Goal: Task Accomplishment & Management: Complete application form

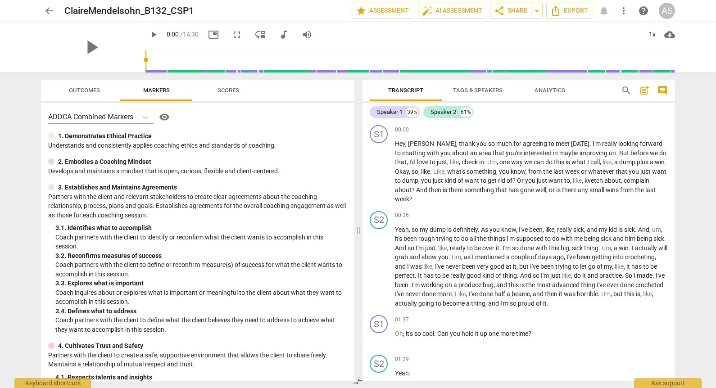
click at [51, 9] on span "arrow_back" at bounding box center [49, 10] width 11 height 11
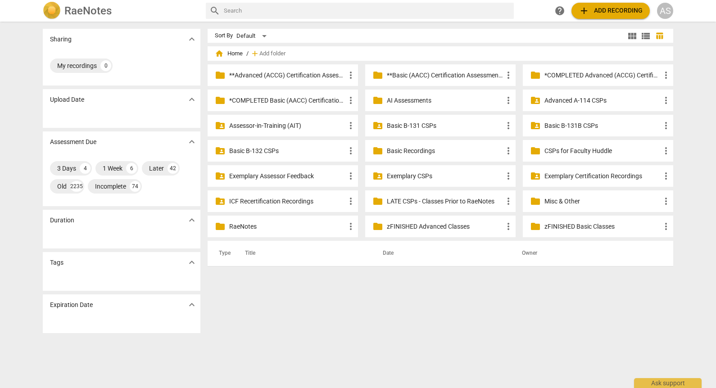
click at [303, 128] on p "Assessor-in-Training (AIT)" at bounding box center [287, 125] width 116 height 9
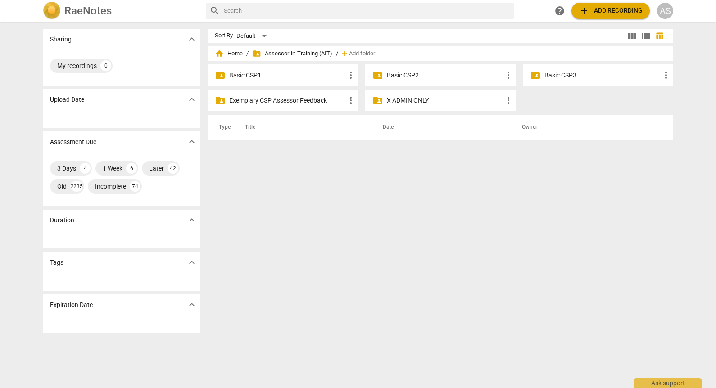
click at [235, 53] on span "home Home" at bounding box center [229, 53] width 28 height 9
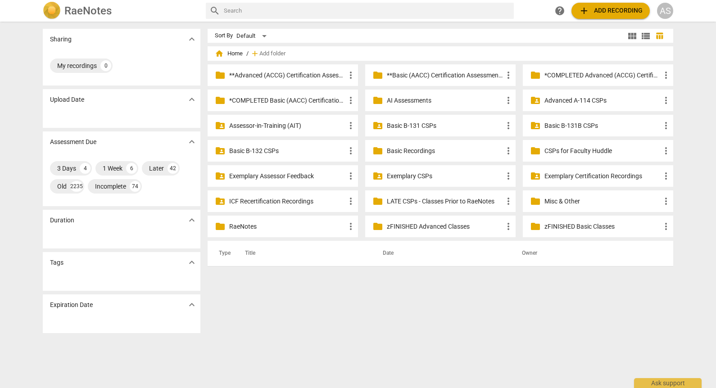
click at [259, 149] on p "Basic B-132 CSPs" at bounding box center [287, 150] width 116 height 9
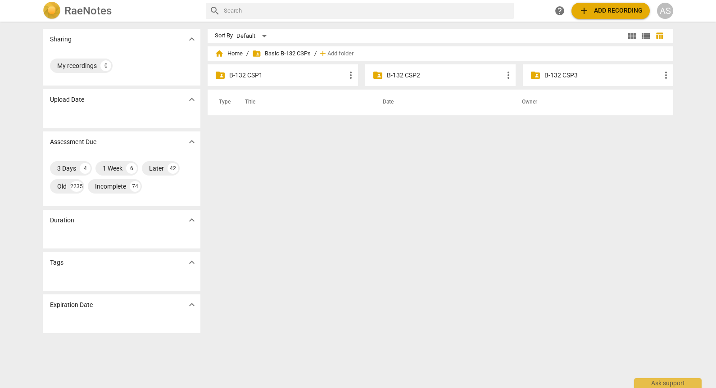
click at [286, 84] on div "folder_shared B-132 CSP1 more_vert" at bounding box center [283, 75] width 150 height 22
click at [286, 75] on p "B-132 CSP1" at bounding box center [287, 75] width 116 height 9
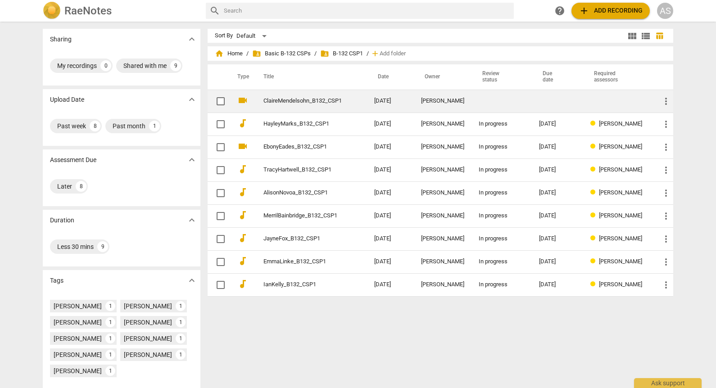
click at [386, 102] on td "[DATE]" at bounding box center [390, 101] width 47 height 23
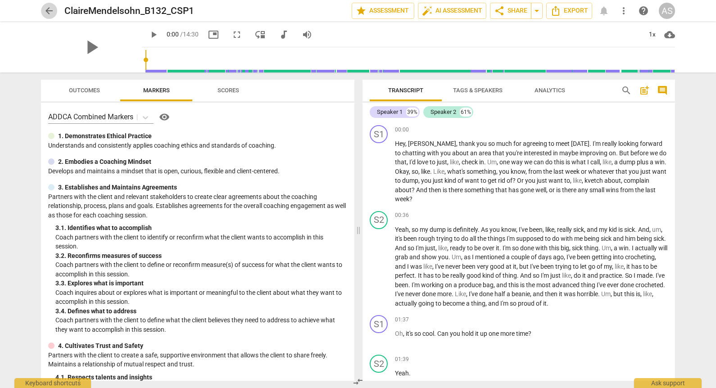
click at [50, 8] on span "arrow_back" at bounding box center [49, 10] width 11 height 11
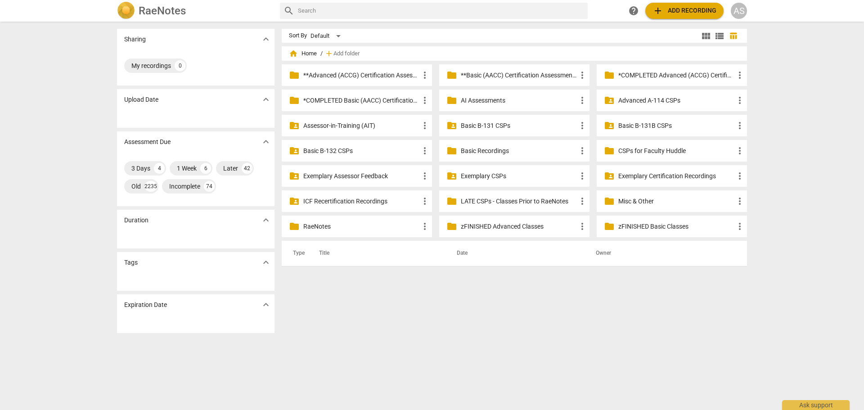
drag, startPoint x: 321, startPoint y: 154, endPoint x: 303, endPoint y: 155, distance: 18.5
click at [321, 154] on p "Basic B-132 CSPs" at bounding box center [361, 150] width 116 height 9
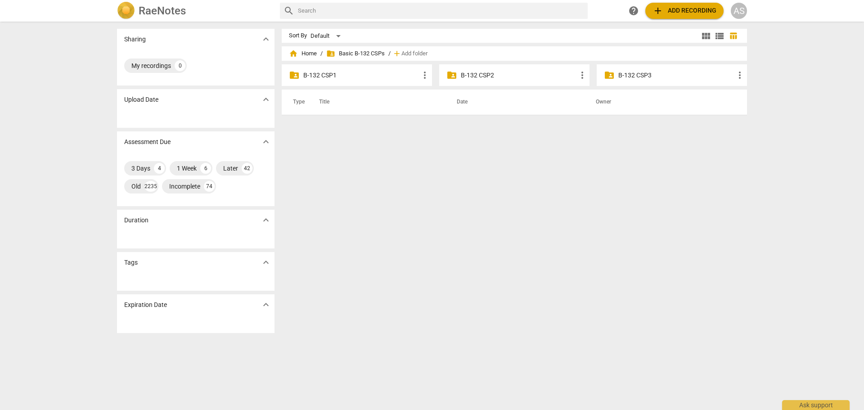
click at [353, 77] on p "B-132 CSP1" at bounding box center [361, 75] width 116 height 9
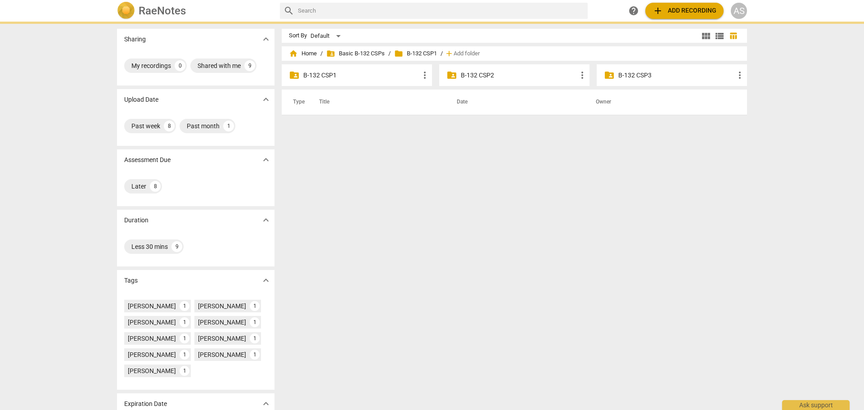
click at [347, 90] on th "Title" at bounding box center [377, 102] width 138 height 25
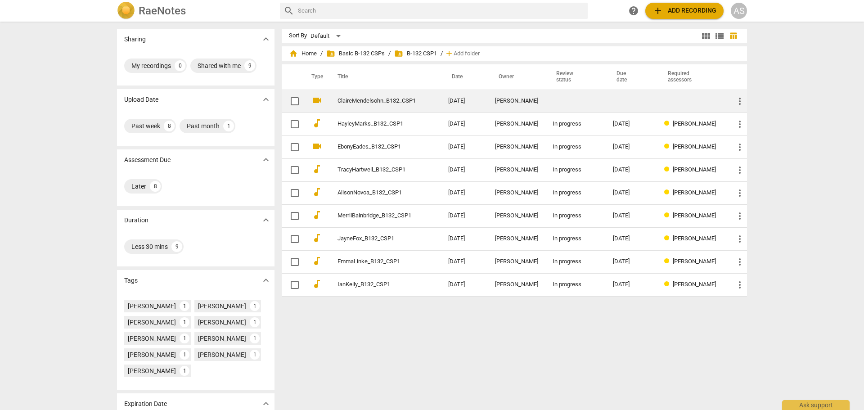
click at [414, 100] on link "ClaireMendelsohn_B132_CSP1" at bounding box center [377, 101] width 78 height 7
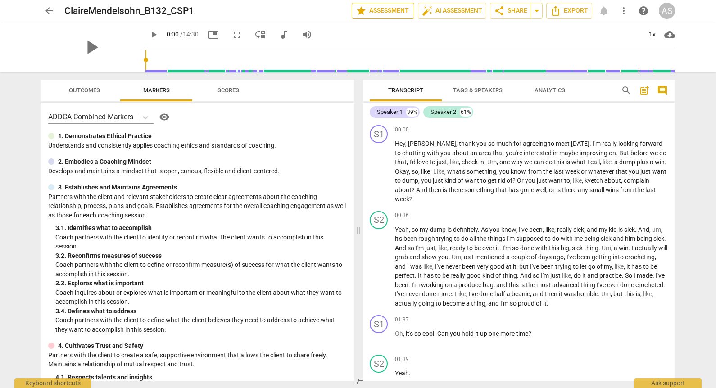
click at [394, 9] on span "star Assessment" at bounding box center [383, 10] width 54 height 11
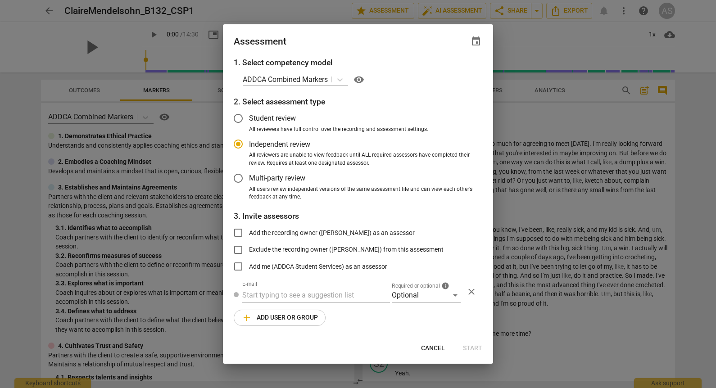
click at [474, 42] on span "event" at bounding box center [476, 41] width 11 height 11
radio input "false"
click at [448, 69] on input "date" at bounding box center [421, 72] width 63 height 13
type input "2025-10-08"
click at [367, 43] on div at bounding box center [358, 194] width 716 height 388
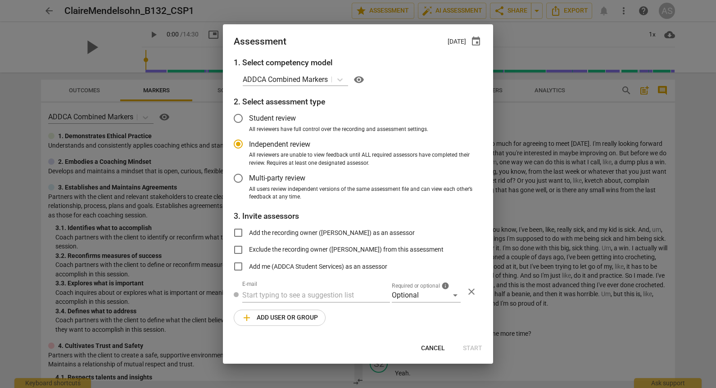
click at [421, 304] on div "1. Select competency model ADDCA Combined Markers visibility 2. Select assessme…" at bounding box center [358, 197] width 270 height 280
click at [421, 295] on div "Optional" at bounding box center [426, 295] width 69 height 14
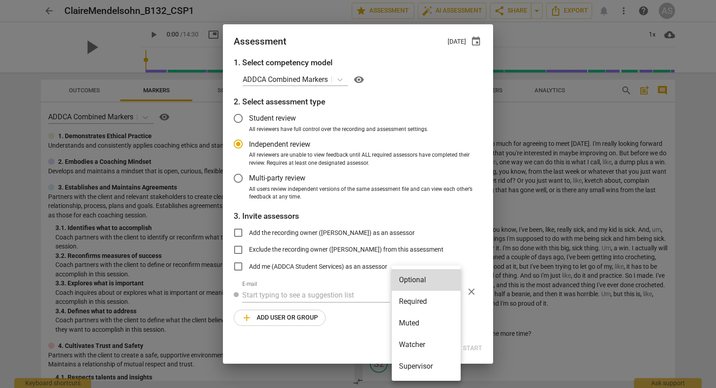
click at [422, 299] on li "Required" at bounding box center [426, 302] width 69 height 22
radio input "false"
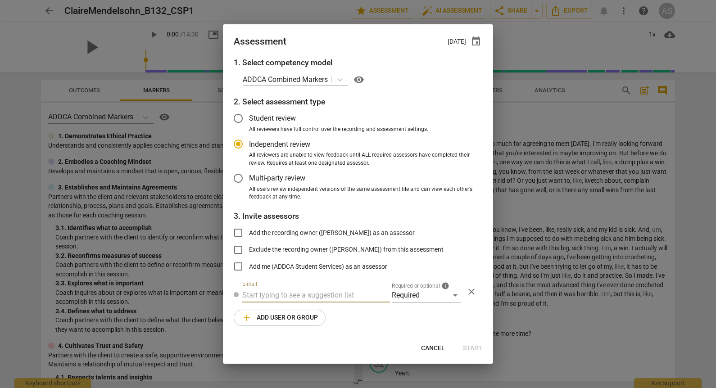
click at [327, 290] on input "text" at bounding box center [316, 295] width 148 height 14
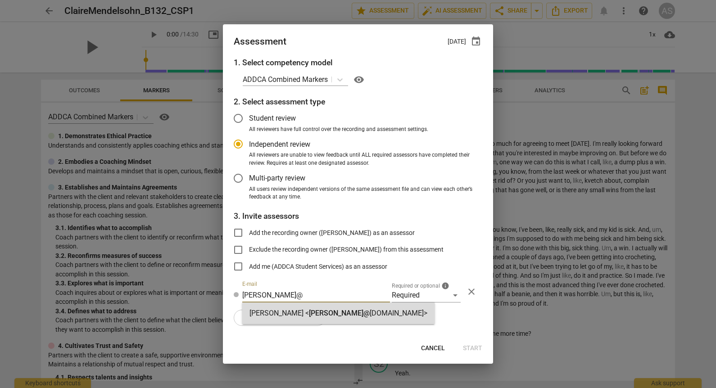
type input "DONNA@"
click at [314, 313] on span "donna@" at bounding box center [339, 313] width 61 height 9
radio input "false"
type input "Donna Addkison <donna@addca.com>"
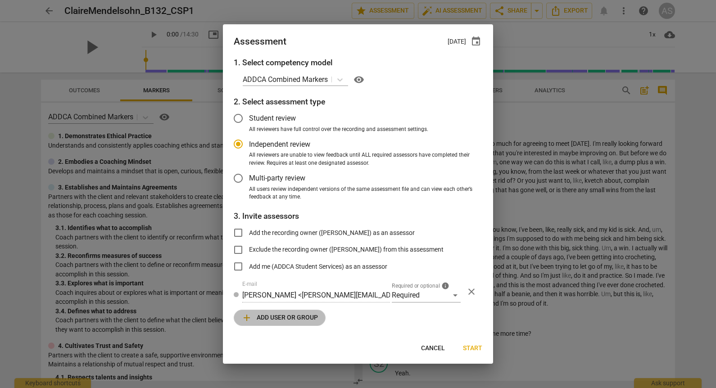
click at [294, 317] on span "add Add user or group" at bounding box center [279, 317] width 77 height 11
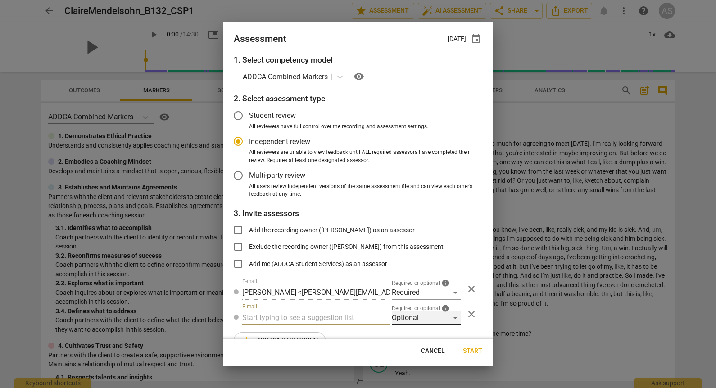
click at [418, 321] on div "Optional" at bounding box center [426, 318] width 69 height 14
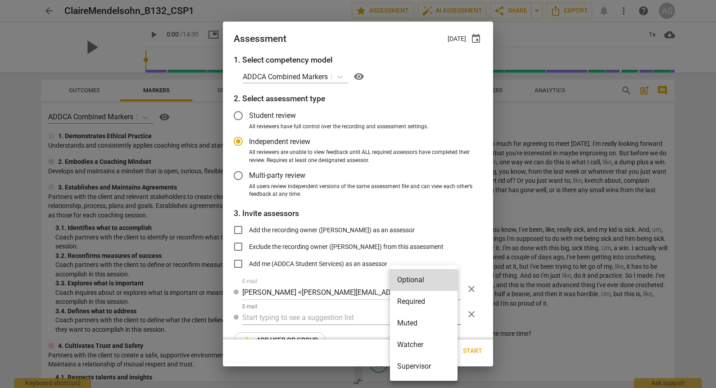
drag, startPoint x: 415, startPoint y: 325, endPoint x: 409, endPoint y: 327, distance: 6.4
click at [416, 326] on li "Muted" at bounding box center [424, 323] width 68 height 22
radio input "false"
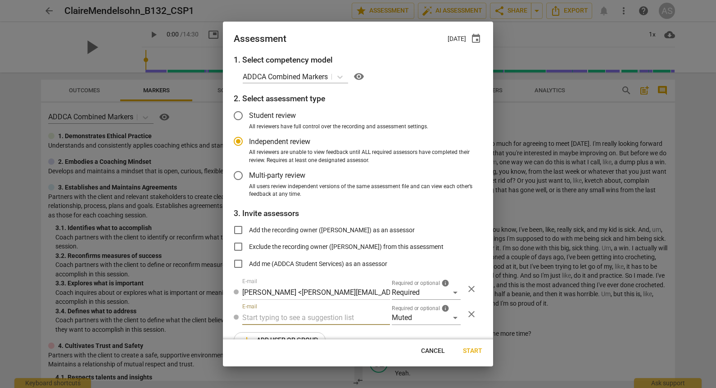
click at [329, 319] on input "text" at bounding box center [316, 318] width 148 height 14
type input "132"
click at [317, 335] on div "Basic B- 132 CSPs" at bounding box center [315, 336] width 146 height 22
radio input "false"
type input "Basic B-132 CSPs"
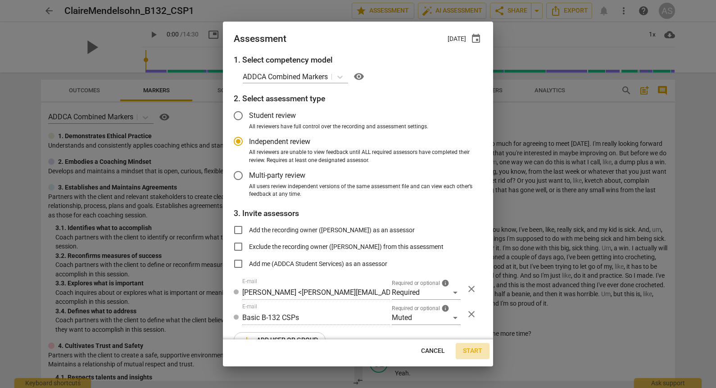
click at [465, 350] on span "Start" at bounding box center [472, 351] width 19 height 9
radio input "false"
type input "Kate Sowden <kate.e.sowden@gmail.com>"
type input "Stephanie Weis <slw9430@gmail.com>"
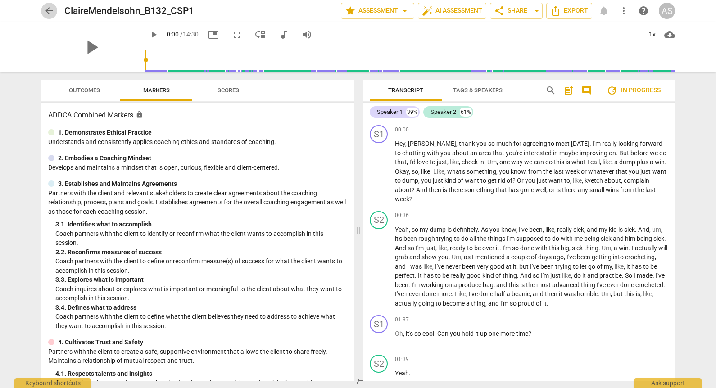
click at [50, 11] on span "arrow_back" at bounding box center [49, 10] width 11 height 11
